Goal: Information Seeking & Learning: Learn about a topic

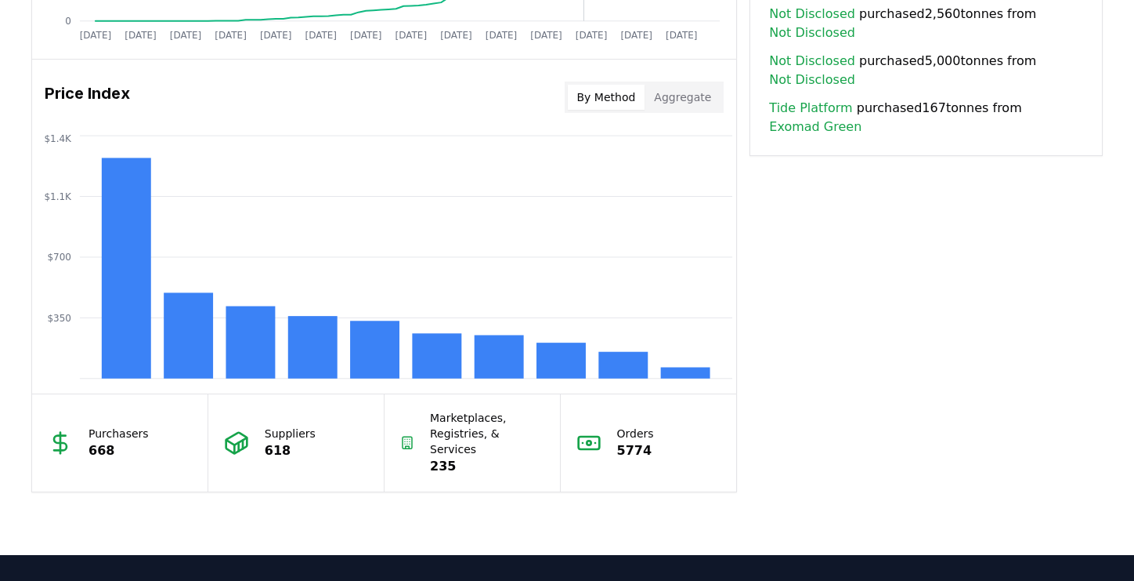
scroll to position [1253, 0]
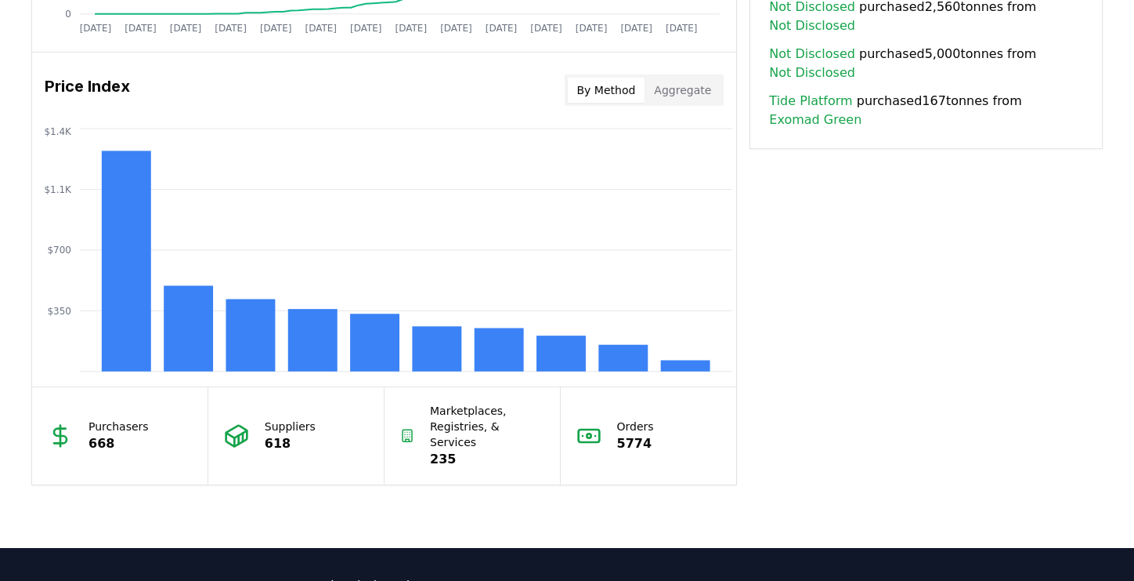
click at [718, 86] on button "Aggregate" at bounding box center [683, 90] width 76 height 25
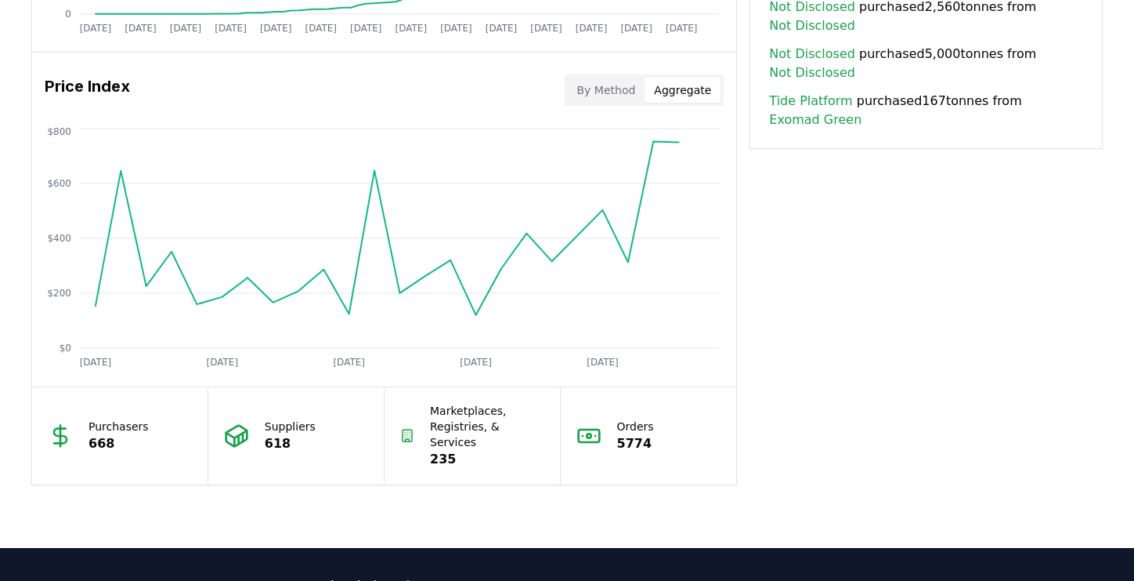
click at [635, 94] on button "By Method" at bounding box center [607, 90] width 78 height 25
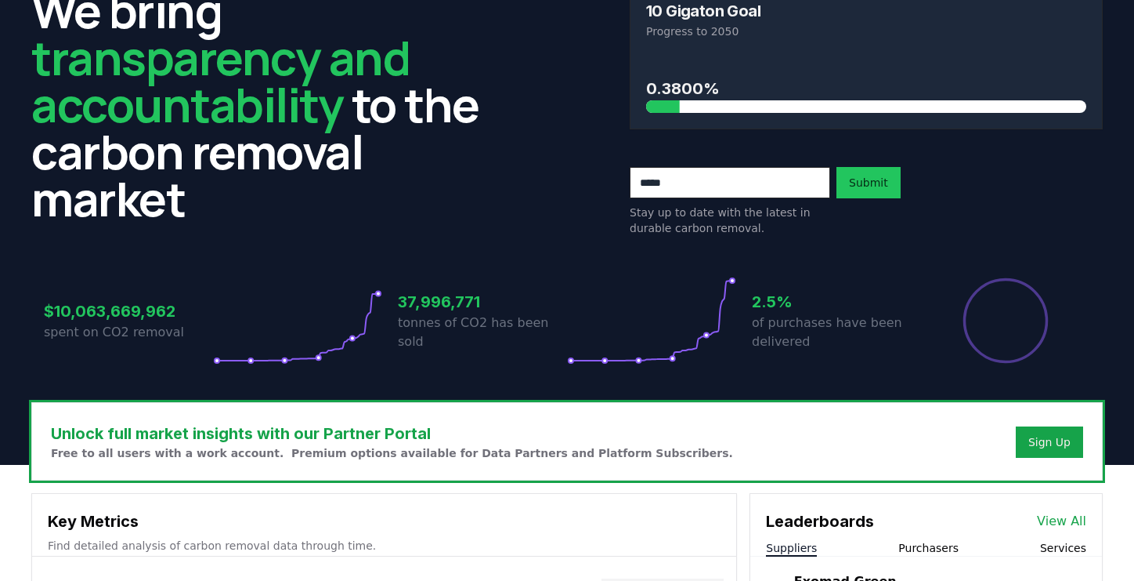
scroll to position [0, 0]
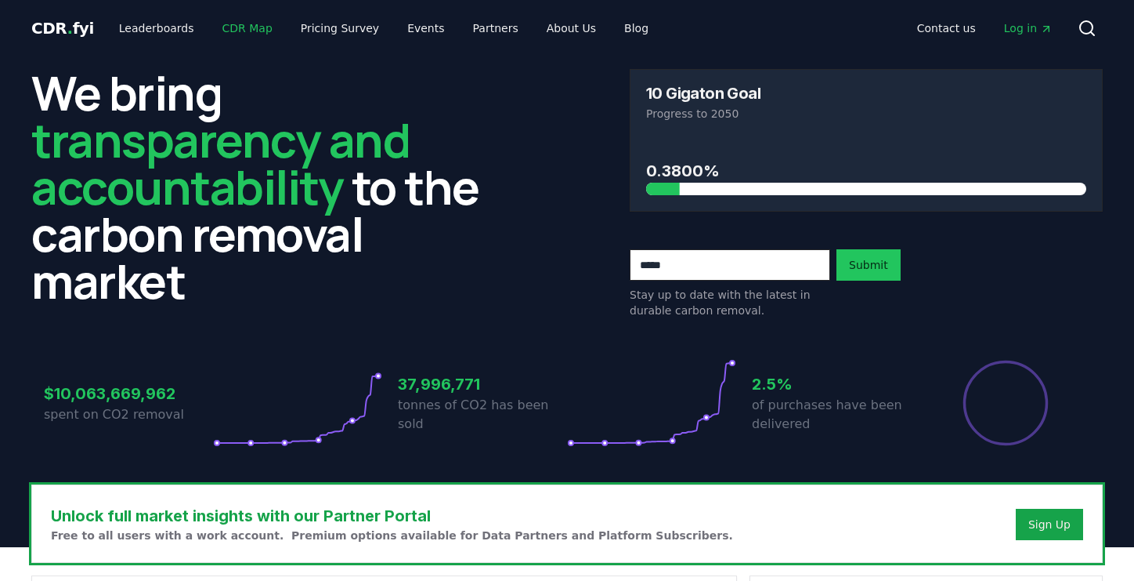
click at [233, 24] on link "CDR Map" at bounding box center [247, 28] width 75 height 28
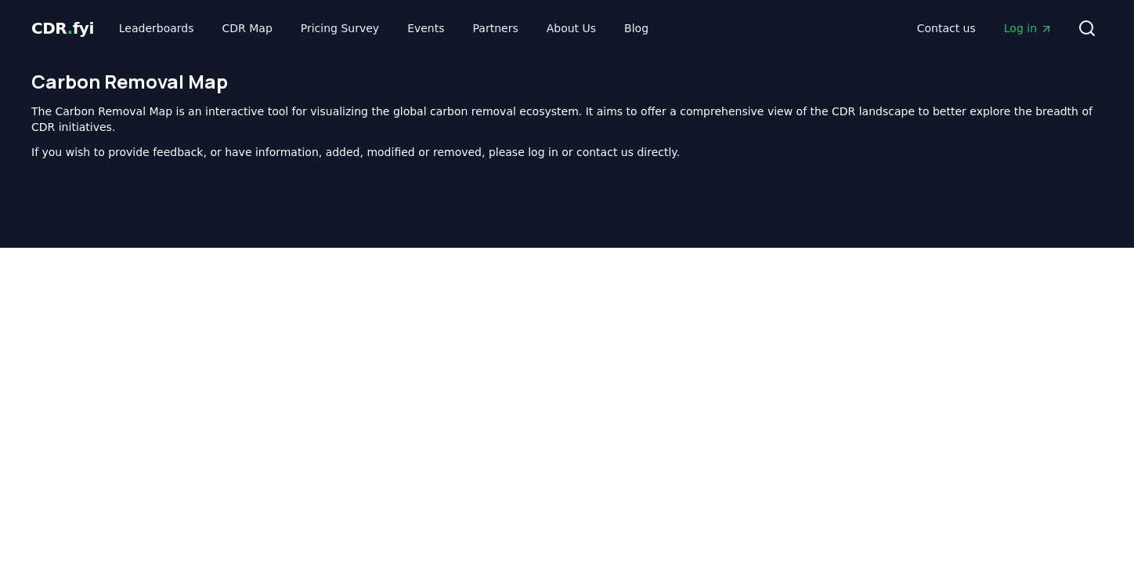
click at [1036, 20] on span "Log in" at bounding box center [1028, 28] width 49 height 16
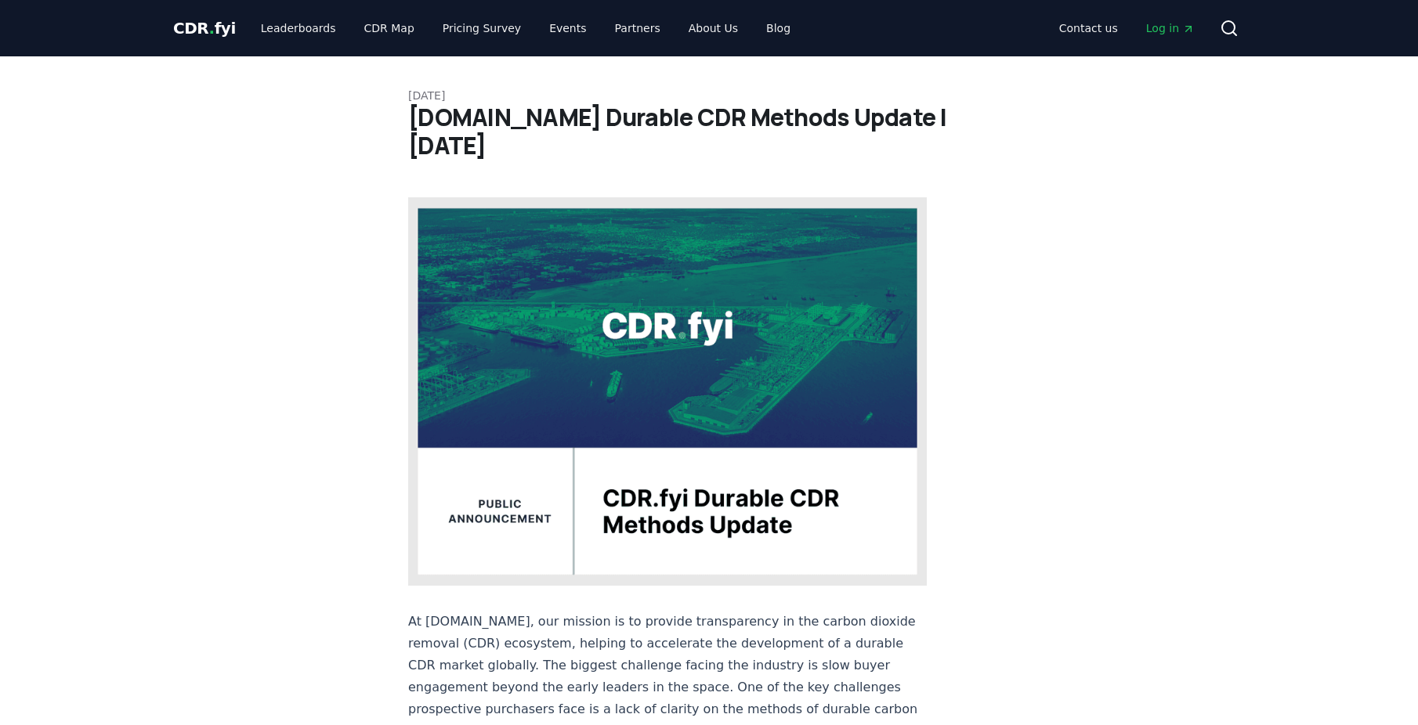
click at [1134, 24] on span "Log in" at bounding box center [1170, 28] width 49 height 16
